Goal: Task Accomplishment & Management: Use online tool/utility

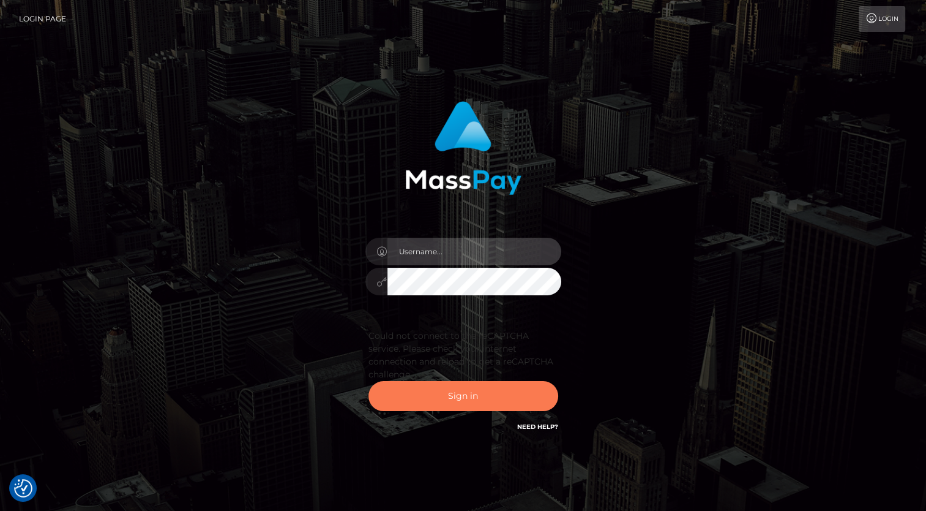
type input "aly.ignite"
click at [436, 396] on button "Sign in" at bounding box center [464, 396] width 190 height 30
click at [436, 389] on button "Sign in" at bounding box center [464, 396] width 190 height 30
click at [432, 394] on button "Sign in" at bounding box center [464, 396] width 190 height 30
click at [476, 398] on button "Sign in" at bounding box center [464, 396] width 190 height 30
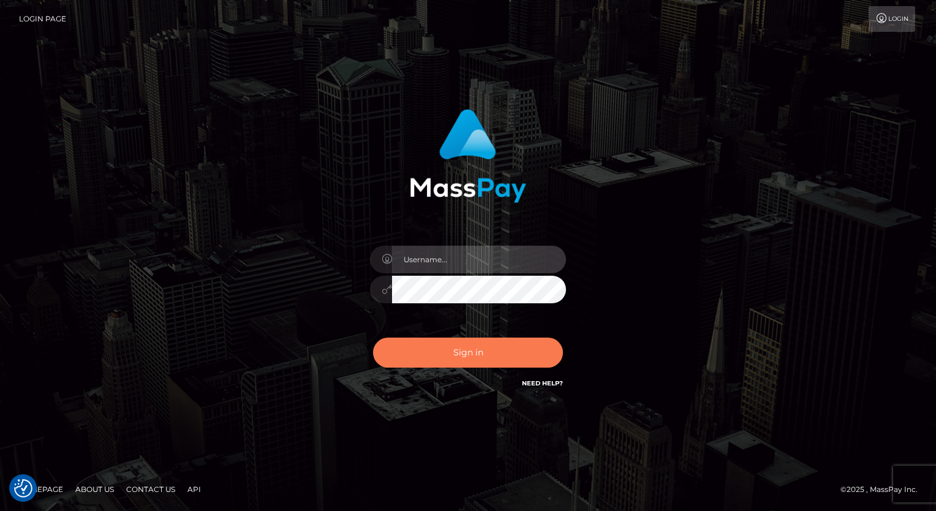
type input "aly.ignite"
click at [477, 356] on button "Sign in" at bounding box center [468, 352] width 190 height 30
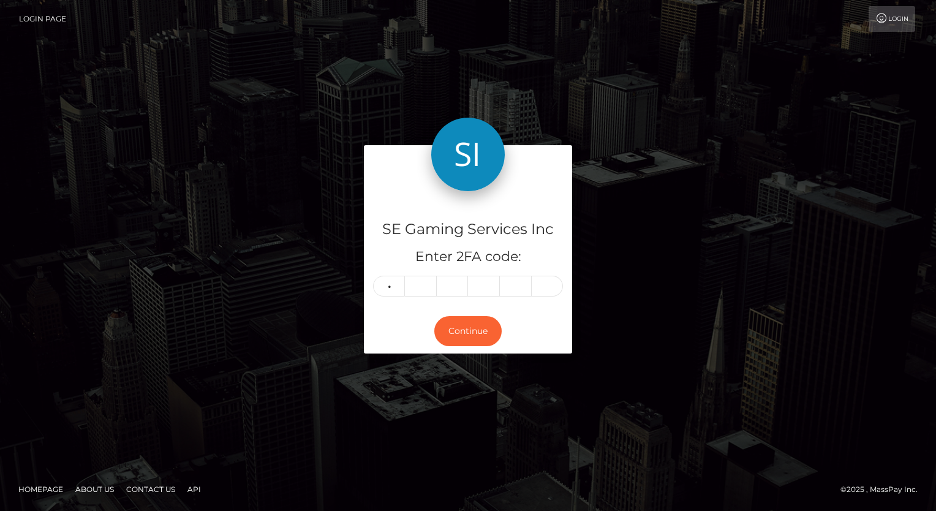
type input "4"
type input "6"
type input "7"
type input "6"
type input "7"
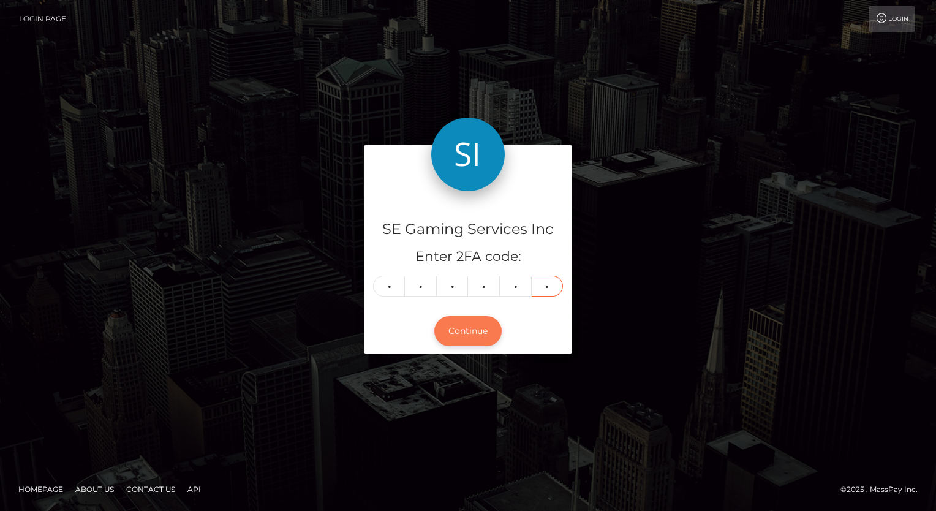
type input "0"
click at [482, 329] on button "Continue" at bounding box center [467, 331] width 67 height 30
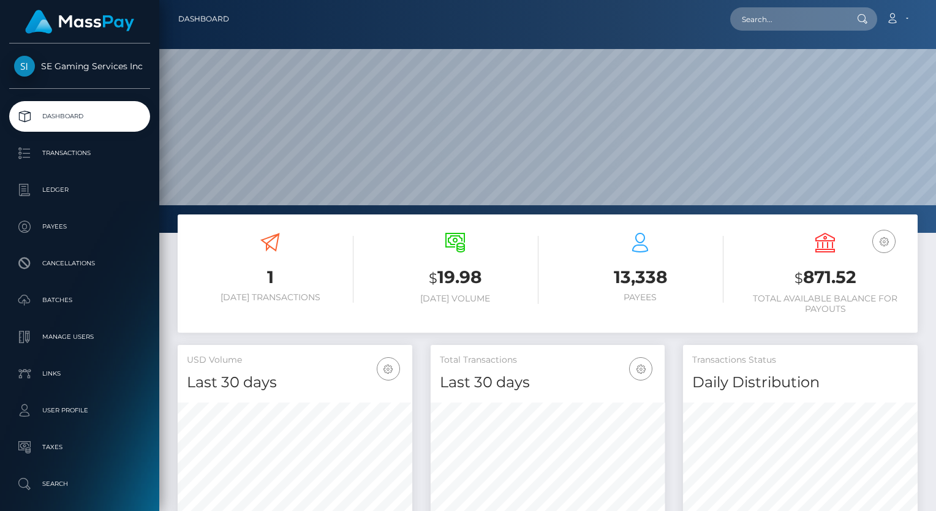
scroll to position [217, 235]
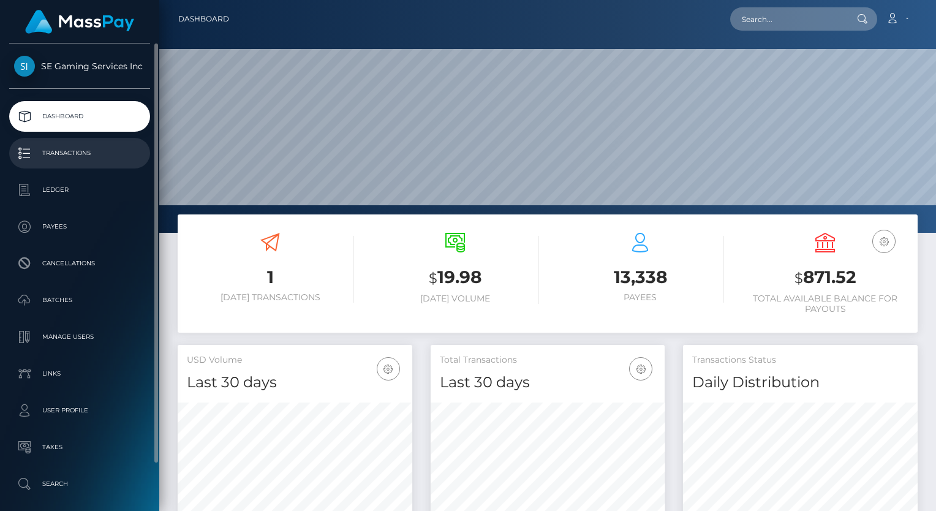
click at [67, 148] on p "Transactions" at bounding box center [79, 153] width 131 height 18
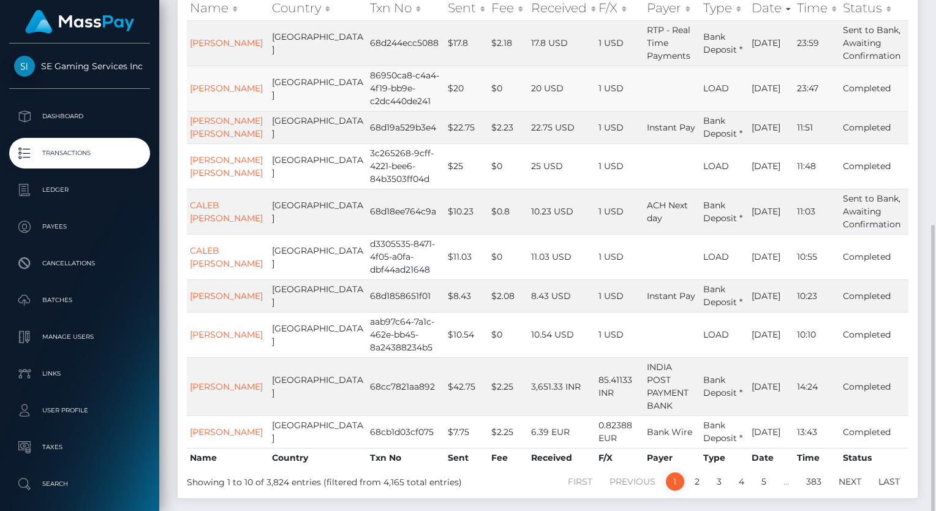
scroll to position [245, 0]
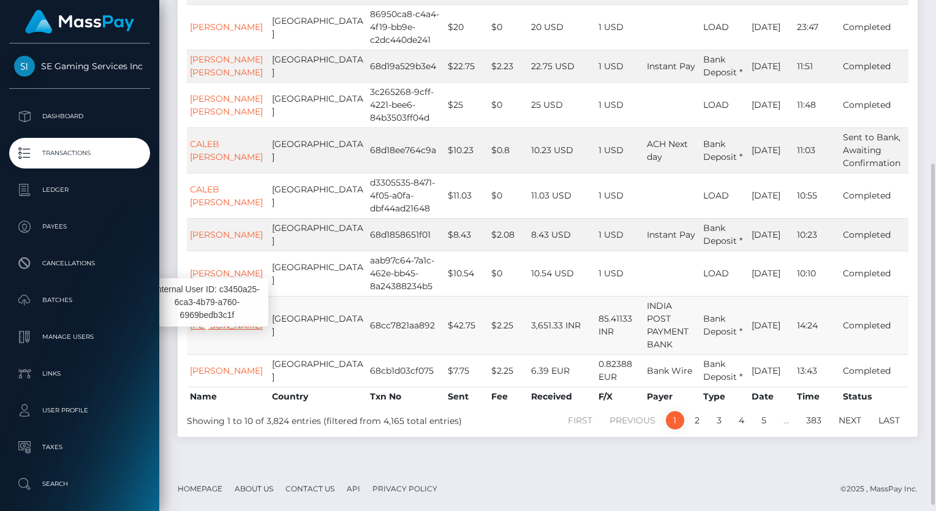
click at [217, 331] on link "ADITYA MOHAN" at bounding box center [226, 325] width 73 height 11
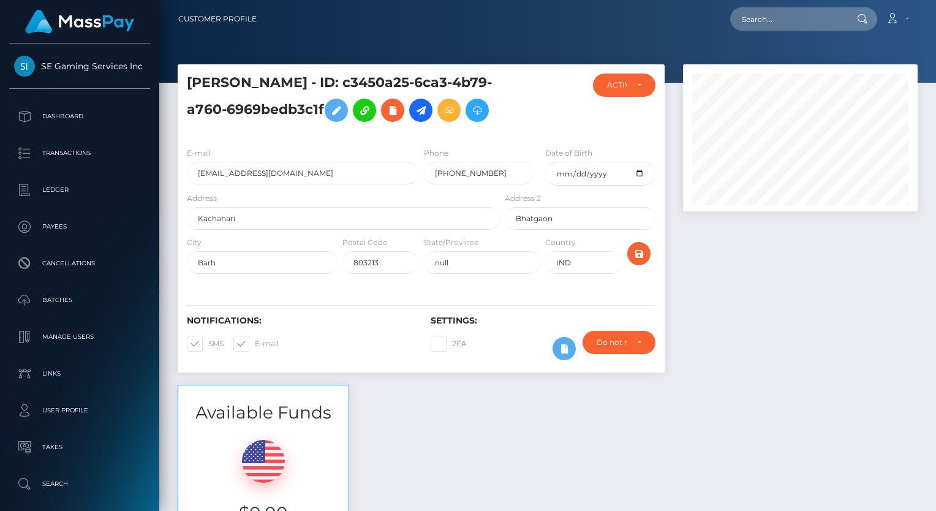
scroll to position [147, 235]
click at [450, 109] on icon at bounding box center [448, 110] width 15 height 15
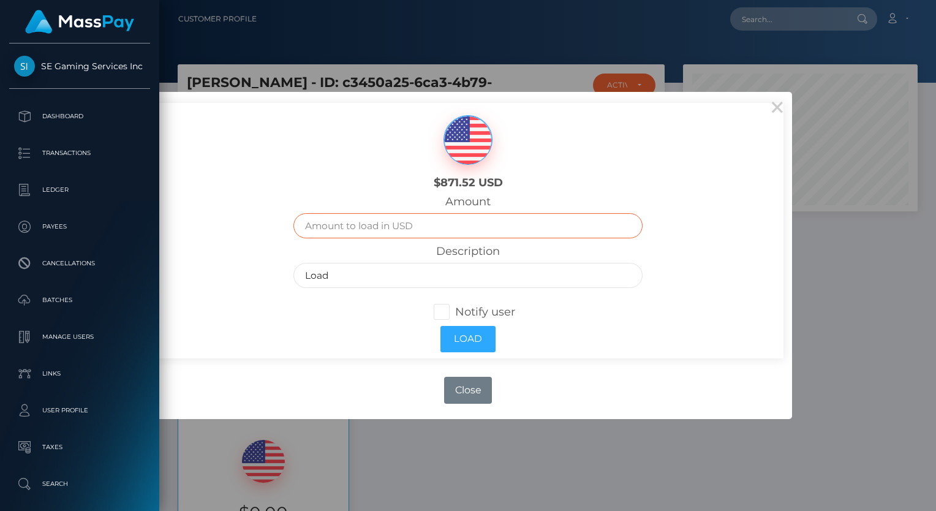
click at [418, 223] on input "text" at bounding box center [468, 225] width 350 height 25
type input "45"
click at [257, 249] on div "$871.52 USD Amount 45 Description Load Notify user Load" at bounding box center [467, 230] width 631 height 255
click at [342, 274] on input "Load" at bounding box center [468, 275] width 350 height 25
type input "Load- Mod Stipend"
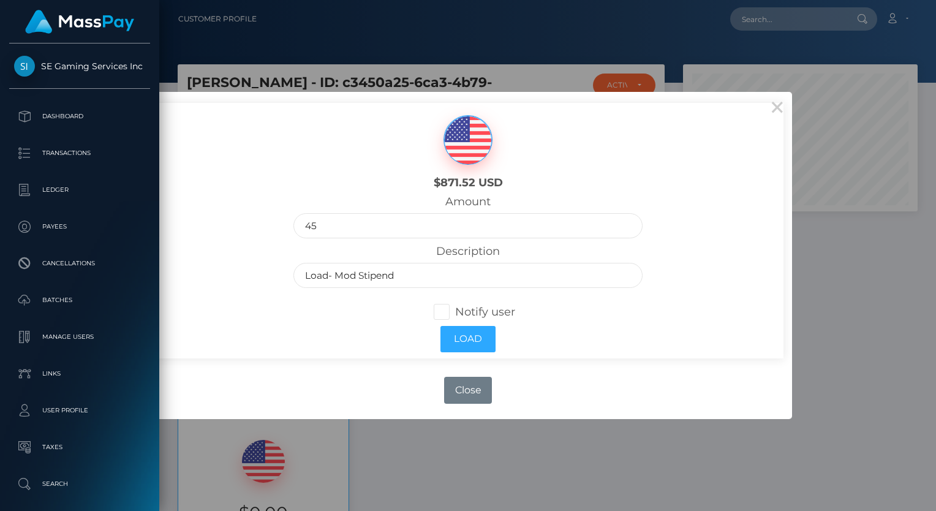
click at [455, 310] on span at bounding box center [455, 311] width 0 height 13
click at [443, 310] on input "Notify user" at bounding box center [447, 310] width 8 height 8
checkbox input "true"
click at [454, 339] on button "Load" at bounding box center [467, 339] width 55 height 26
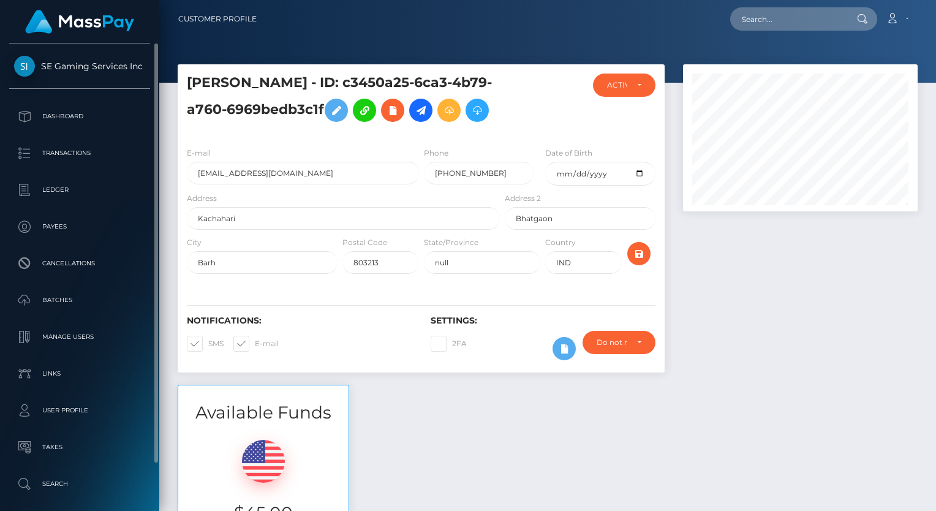
scroll to position [147, 235]
click at [81, 149] on p "Transactions" at bounding box center [79, 153] width 131 height 18
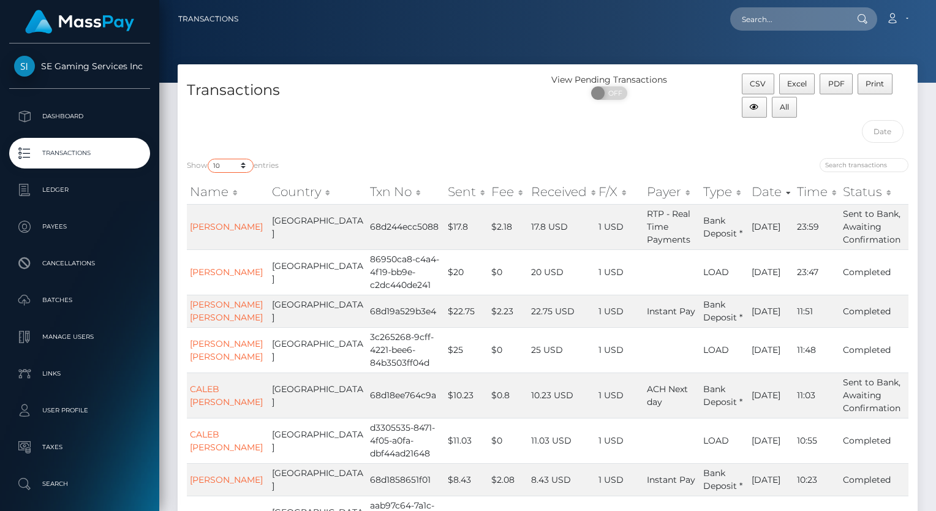
click at [248, 164] on select "10 25 50 100 250 500 1,000 3,500" at bounding box center [231, 166] width 46 height 14
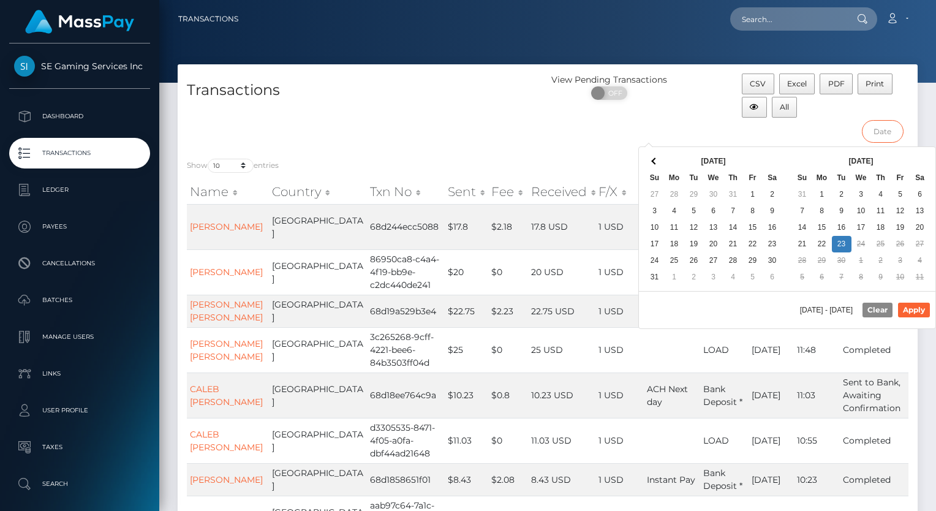
click at [876, 133] on input "text" at bounding box center [883, 131] width 42 height 23
click at [878, 307] on button "Clear" at bounding box center [877, 309] width 30 height 15
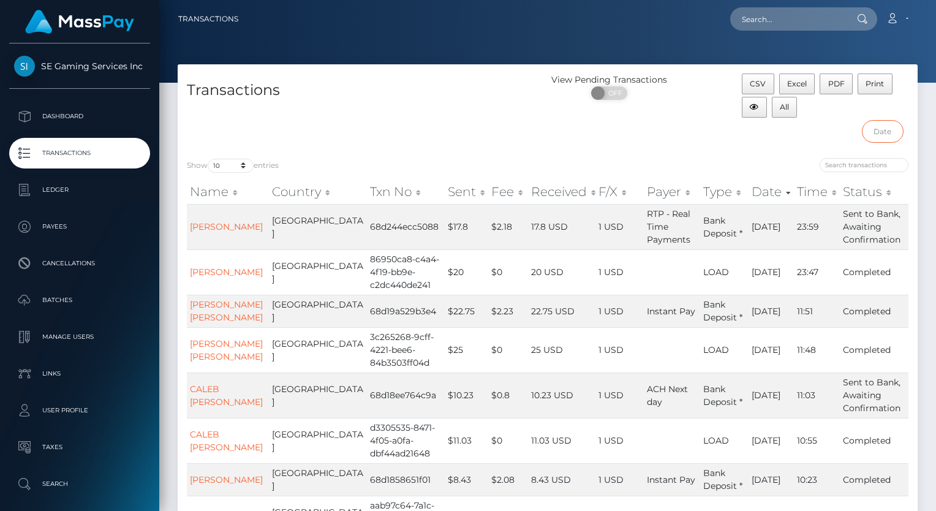
click at [881, 132] on input "text" at bounding box center [883, 131] width 42 height 23
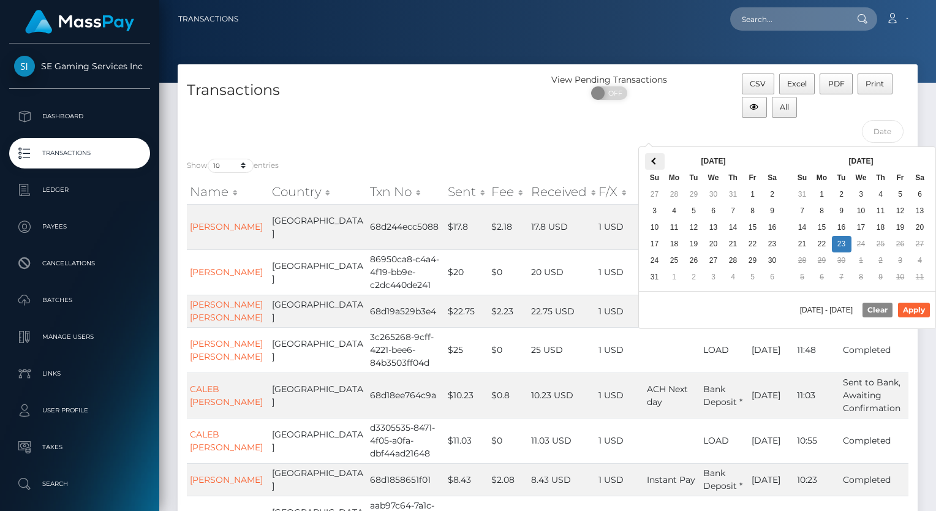
click at [651, 157] on th at bounding box center [655, 161] width 20 height 17
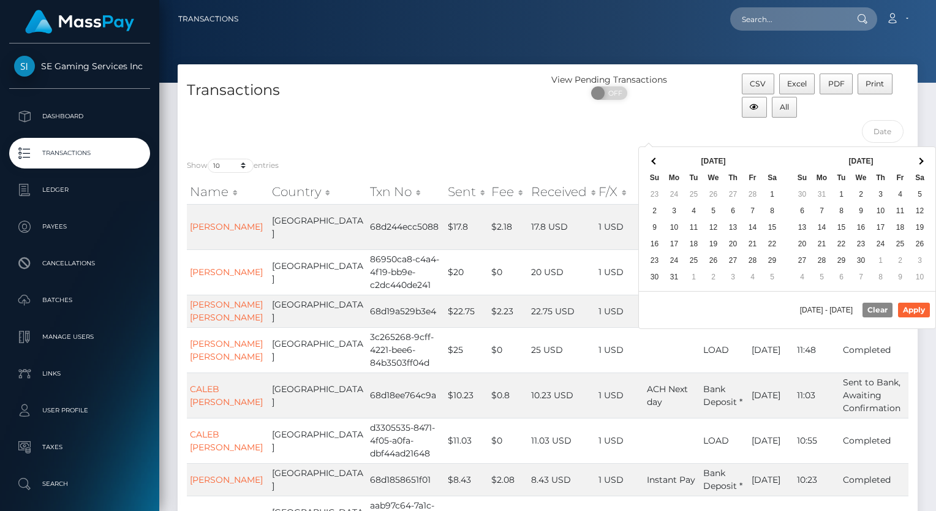
click at [651, 157] on th at bounding box center [655, 161] width 20 height 17
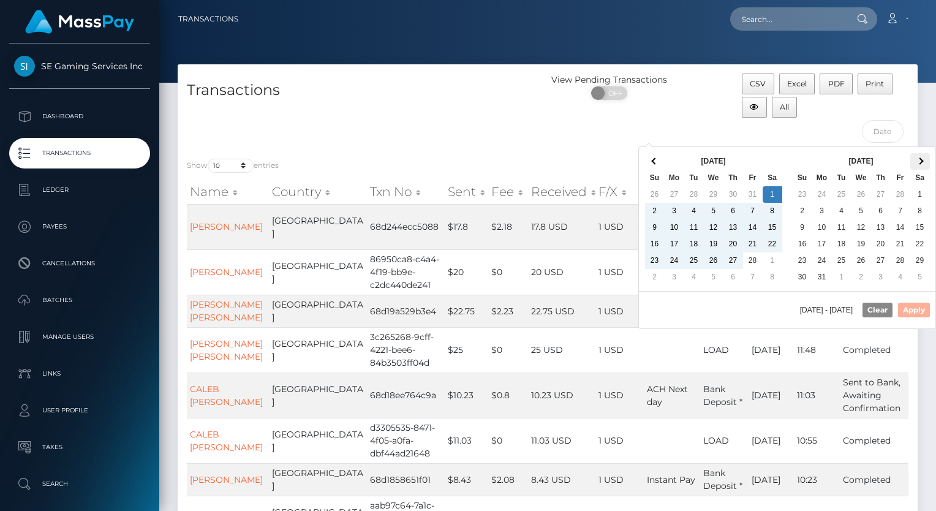
click at [923, 161] on th at bounding box center [920, 161] width 20 height 17
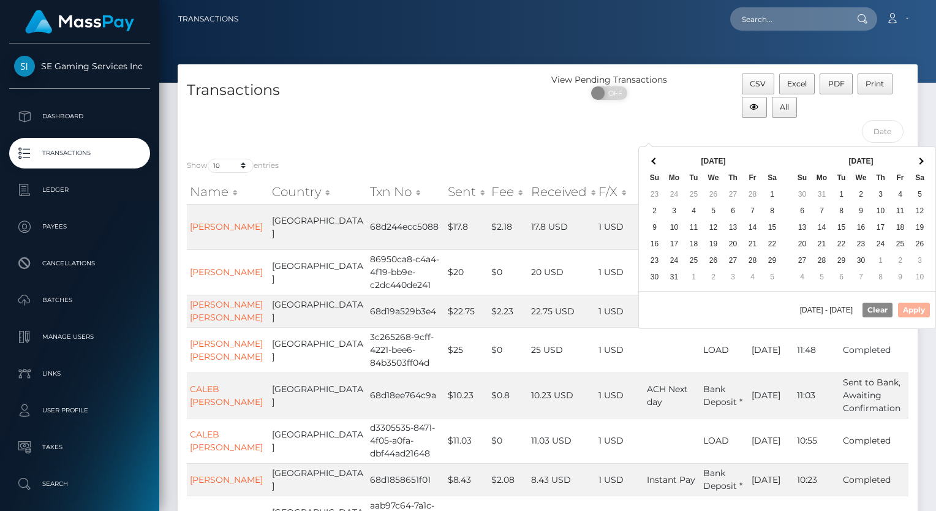
click at [923, 161] on th at bounding box center [920, 161] width 20 height 17
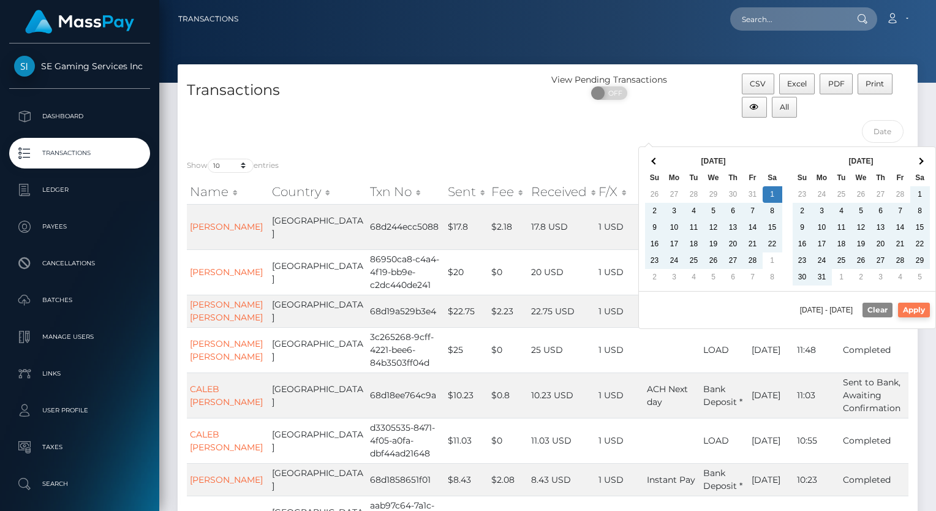
click at [916, 311] on button "Apply" at bounding box center [914, 309] width 32 height 15
type input "02/01/2025 - 09/23/2025"
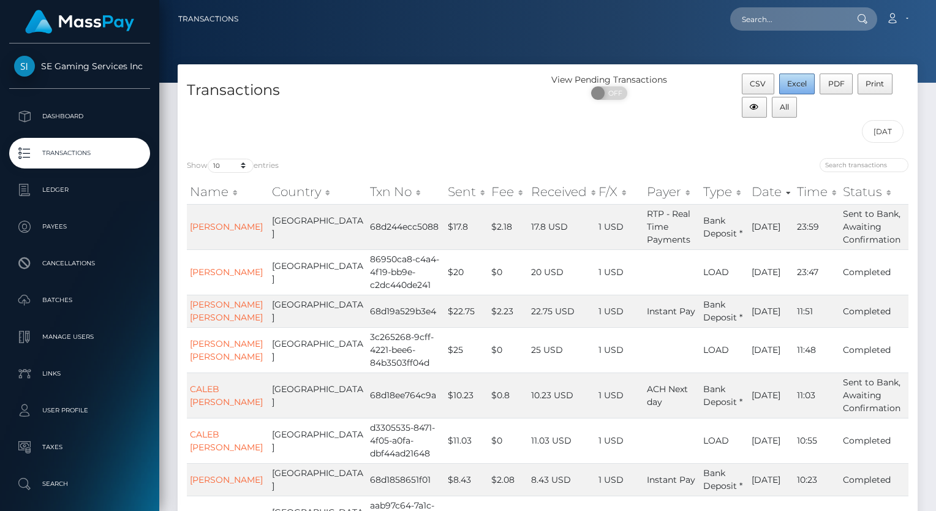
click at [801, 83] on span "Excel" at bounding box center [797, 83] width 20 height 9
click at [244, 163] on select "10 25 50 100 250 500 1,000 3,500" at bounding box center [231, 166] width 46 height 14
select select "3500"
click at [209, 159] on select "10 25 50 100 250 500 1,000 3,500" at bounding box center [231, 166] width 46 height 14
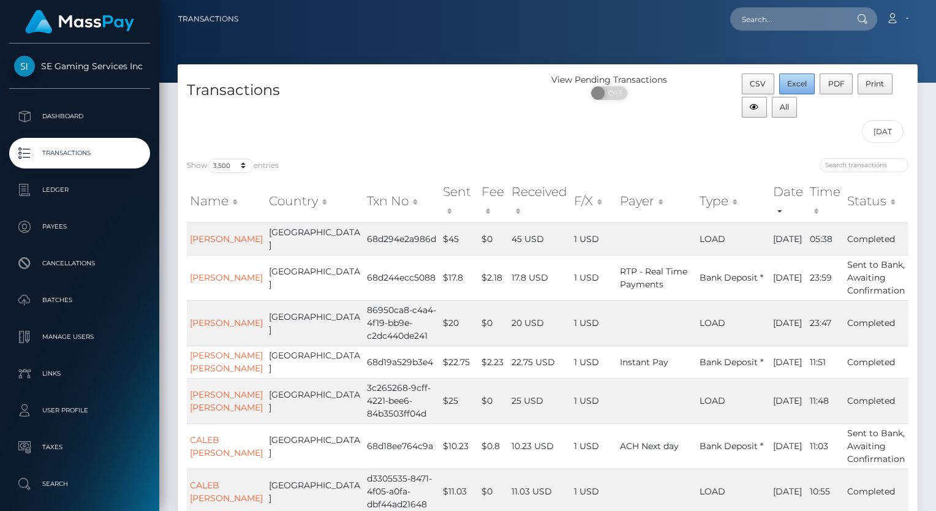
click at [796, 84] on span "Excel" at bounding box center [797, 83] width 20 height 9
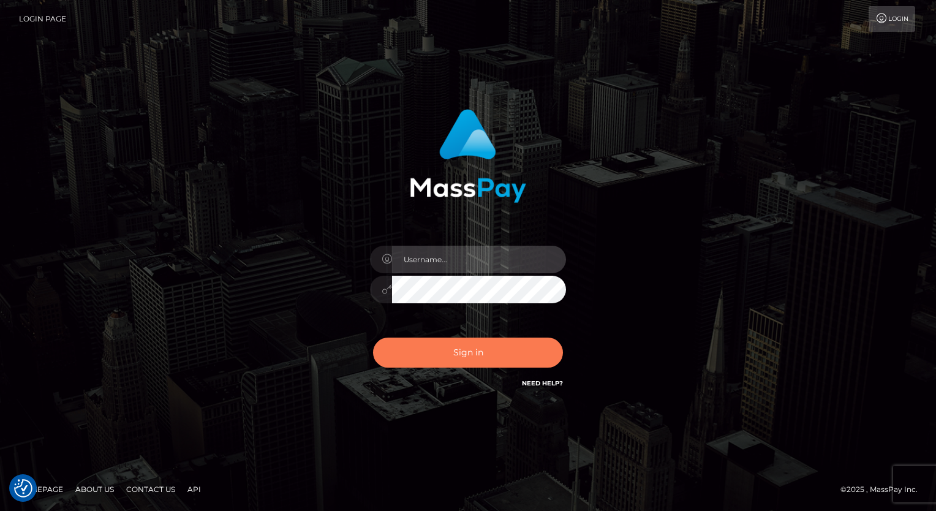
type input "aly.ignite"
click at [464, 350] on button "Sign in" at bounding box center [468, 352] width 190 height 30
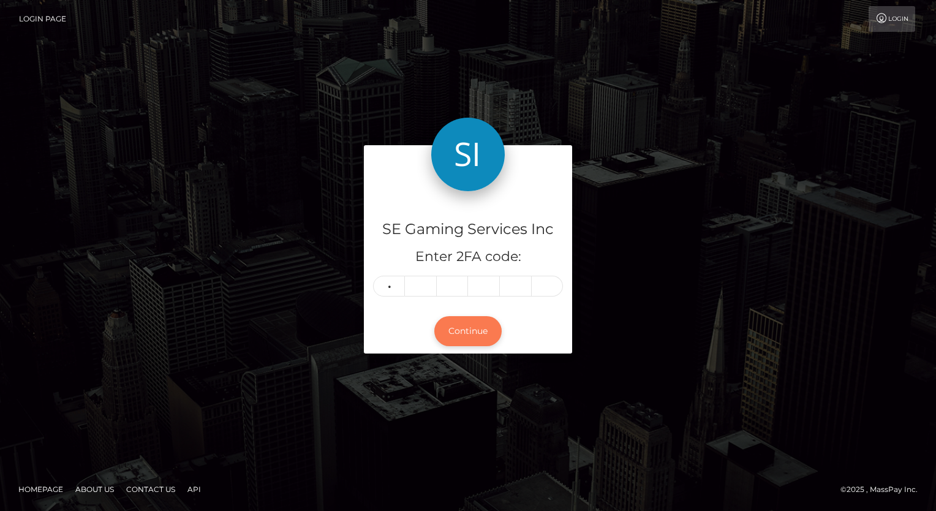
type input "6"
type input "5"
type input "8"
type input "9"
type input "4"
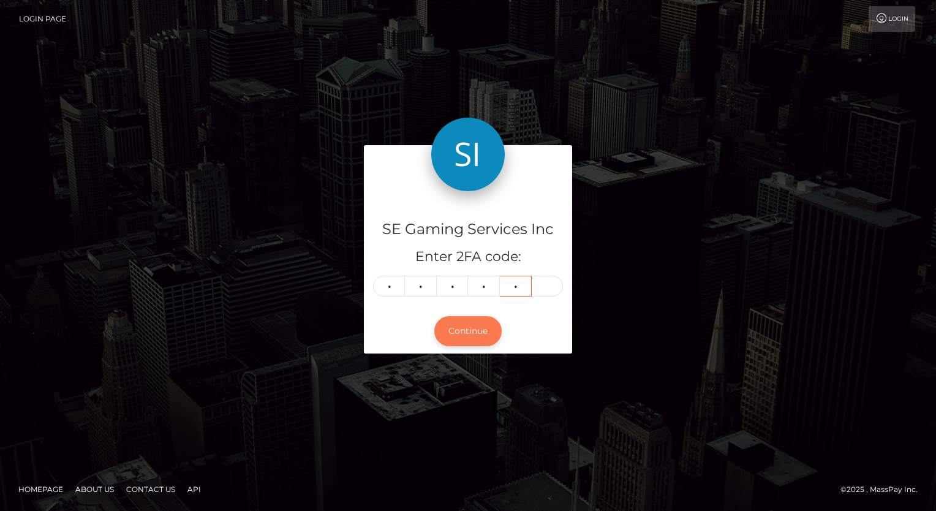
type input "6"
type input "0"
click at [471, 333] on button "Continue" at bounding box center [467, 331] width 67 height 30
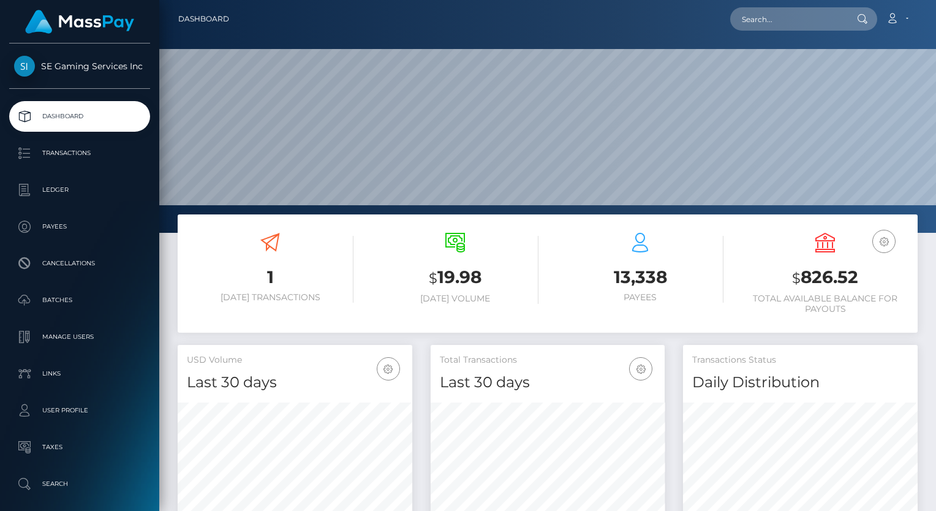
scroll to position [217, 235]
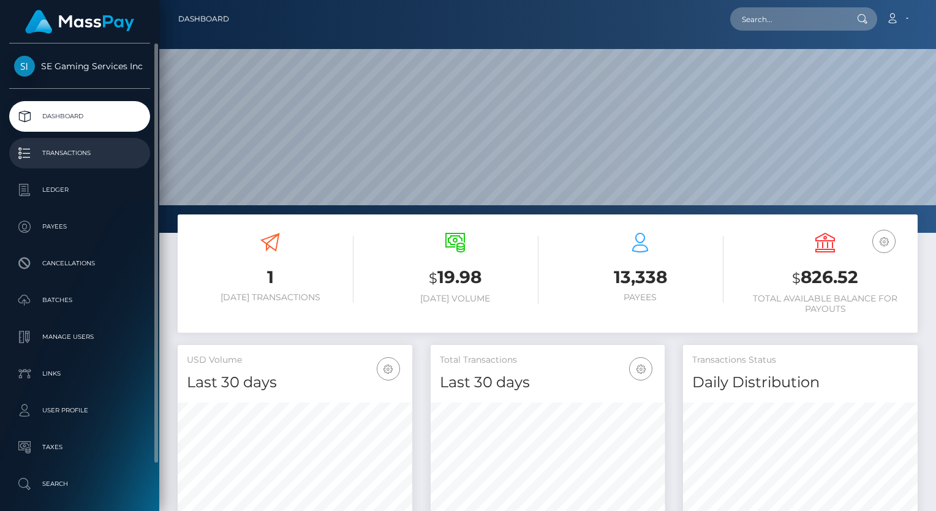
click at [84, 148] on p "Transactions" at bounding box center [79, 153] width 131 height 18
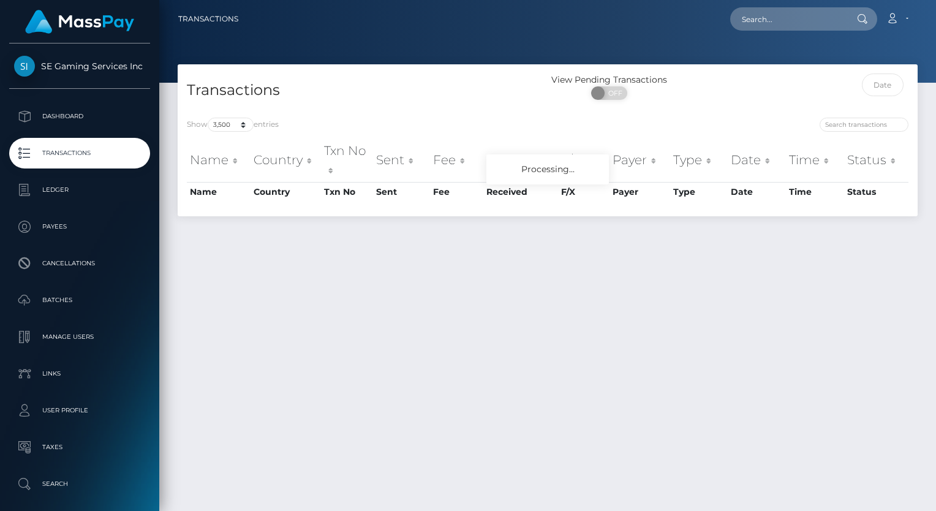
select select "3500"
